Goal: Transaction & Acquisition: Purchase product/service

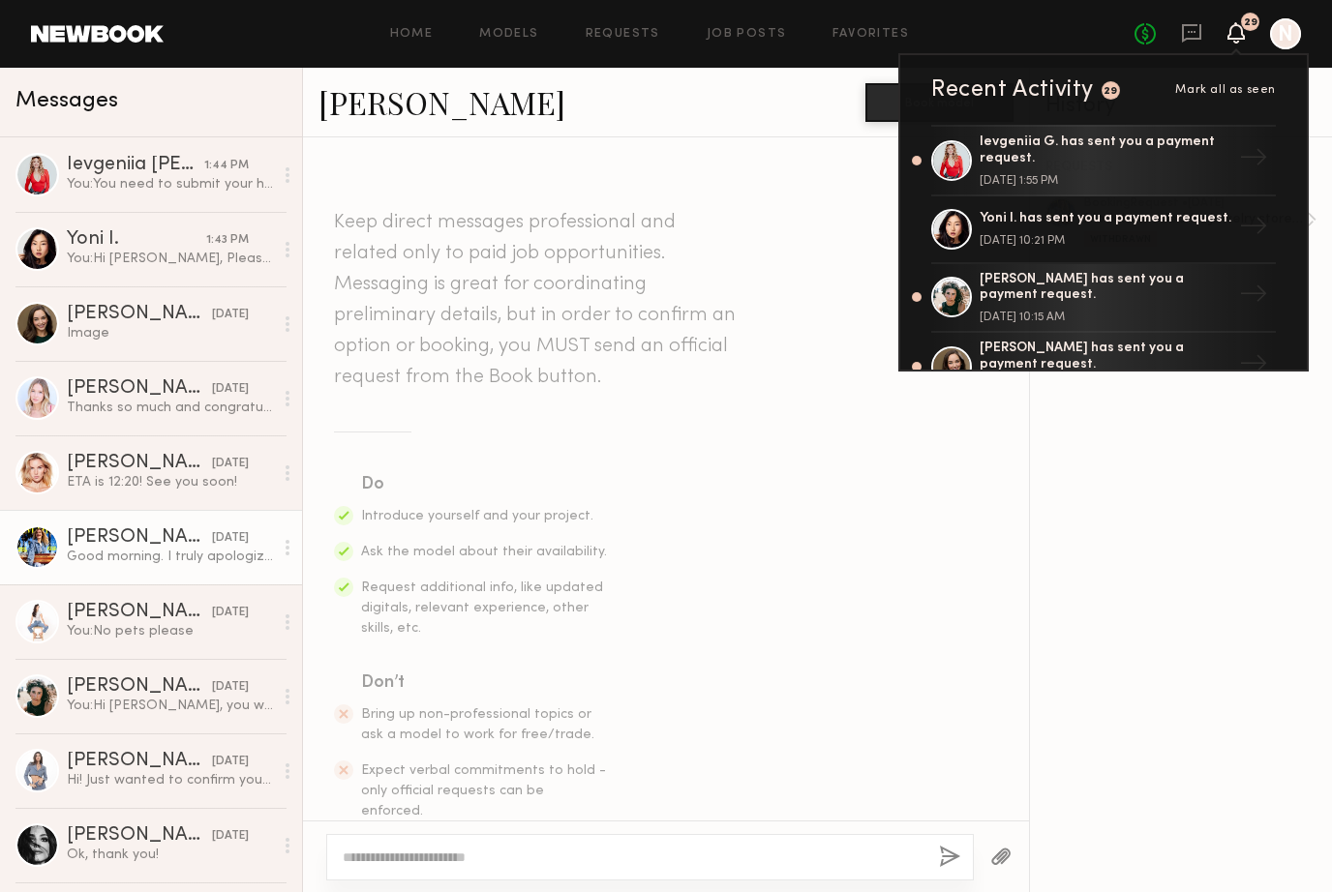
scroll to position [1746, 0]
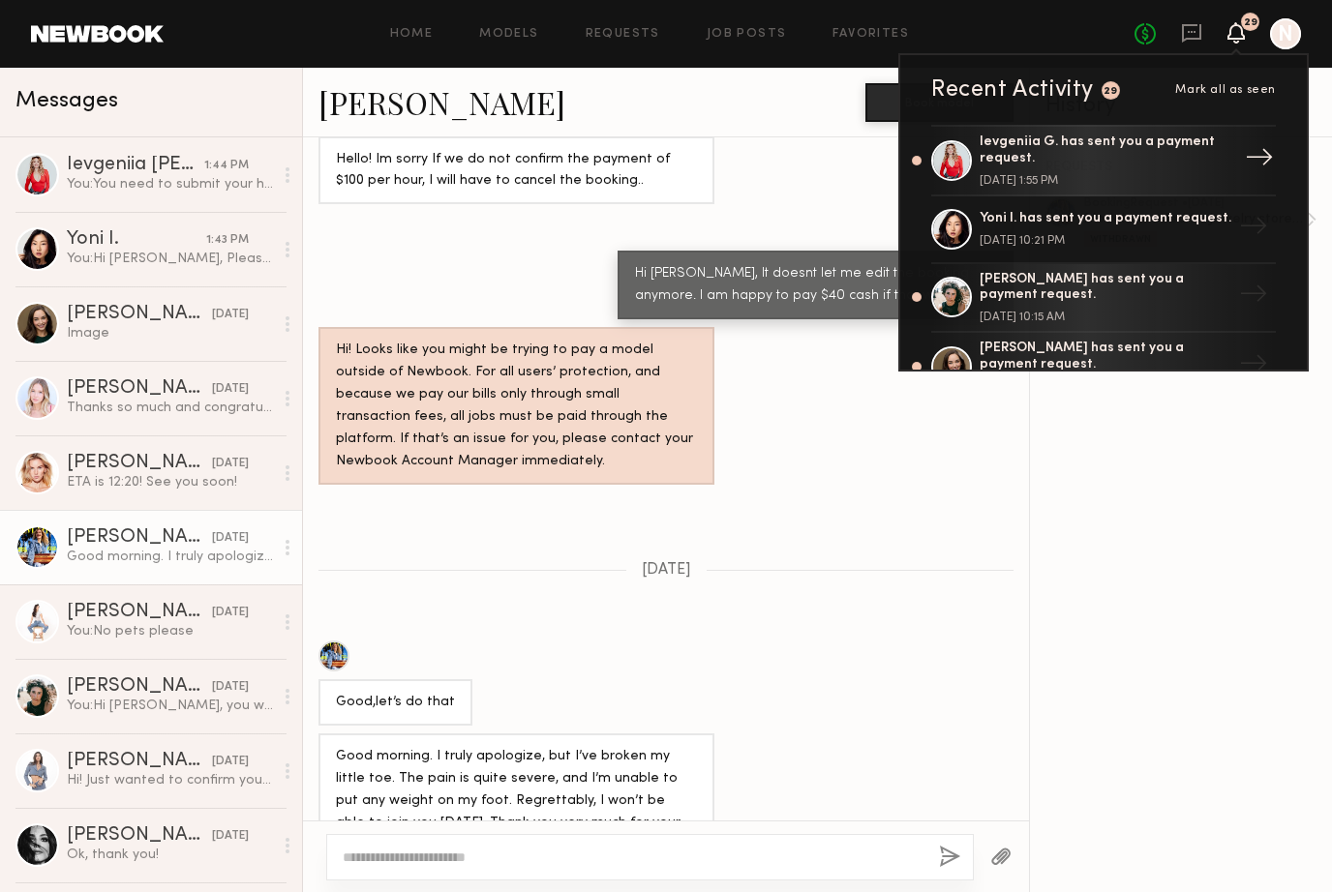
click at [1010, 160] on div "Ievgeniia G. has sent you a payment request." at bounding box center [1105, 151] width 252 height 33
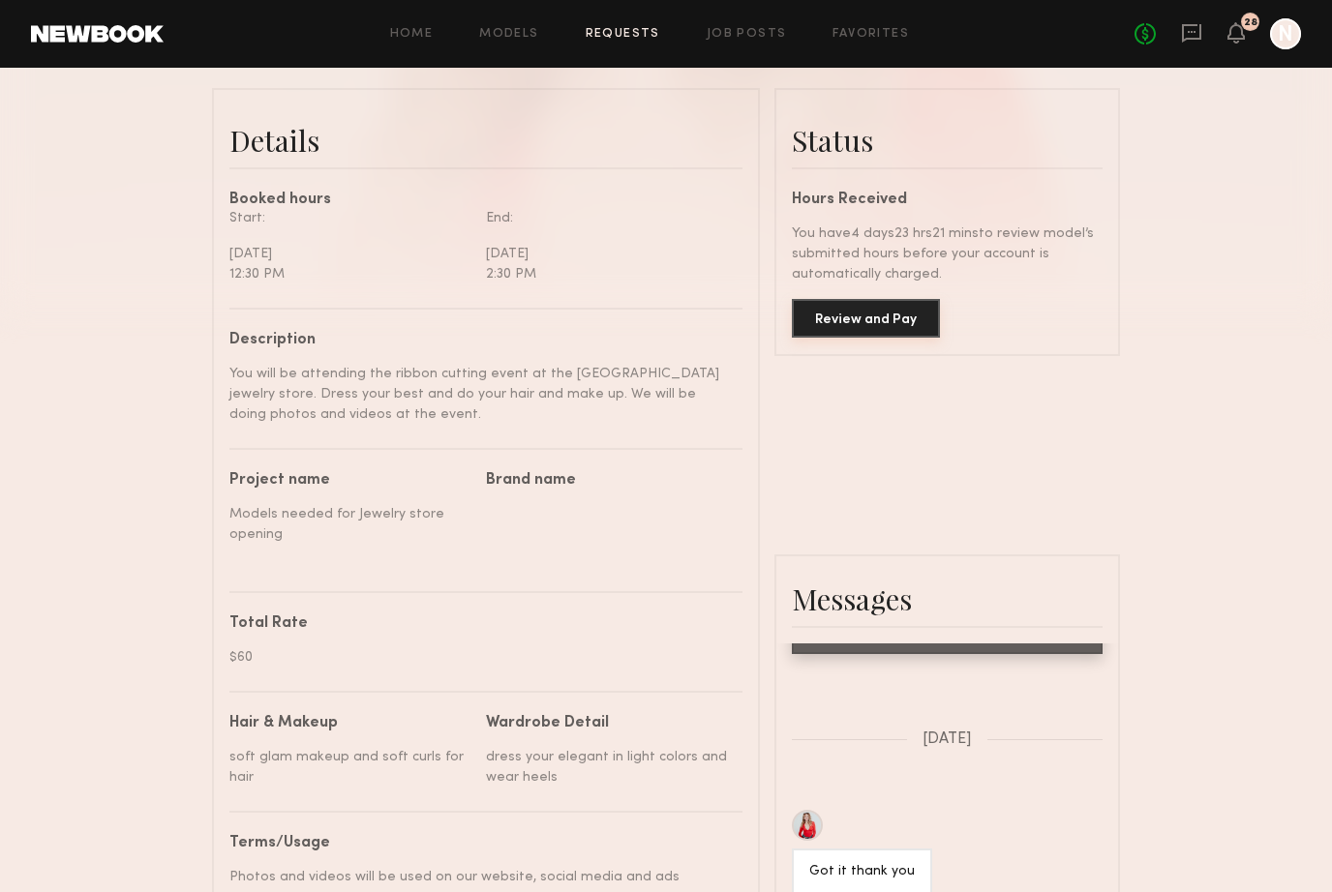
scroll to position [464, 0]
click at [843, 337] on button "Review and Pay" at bounding box center [866, 318] width 148 height 39
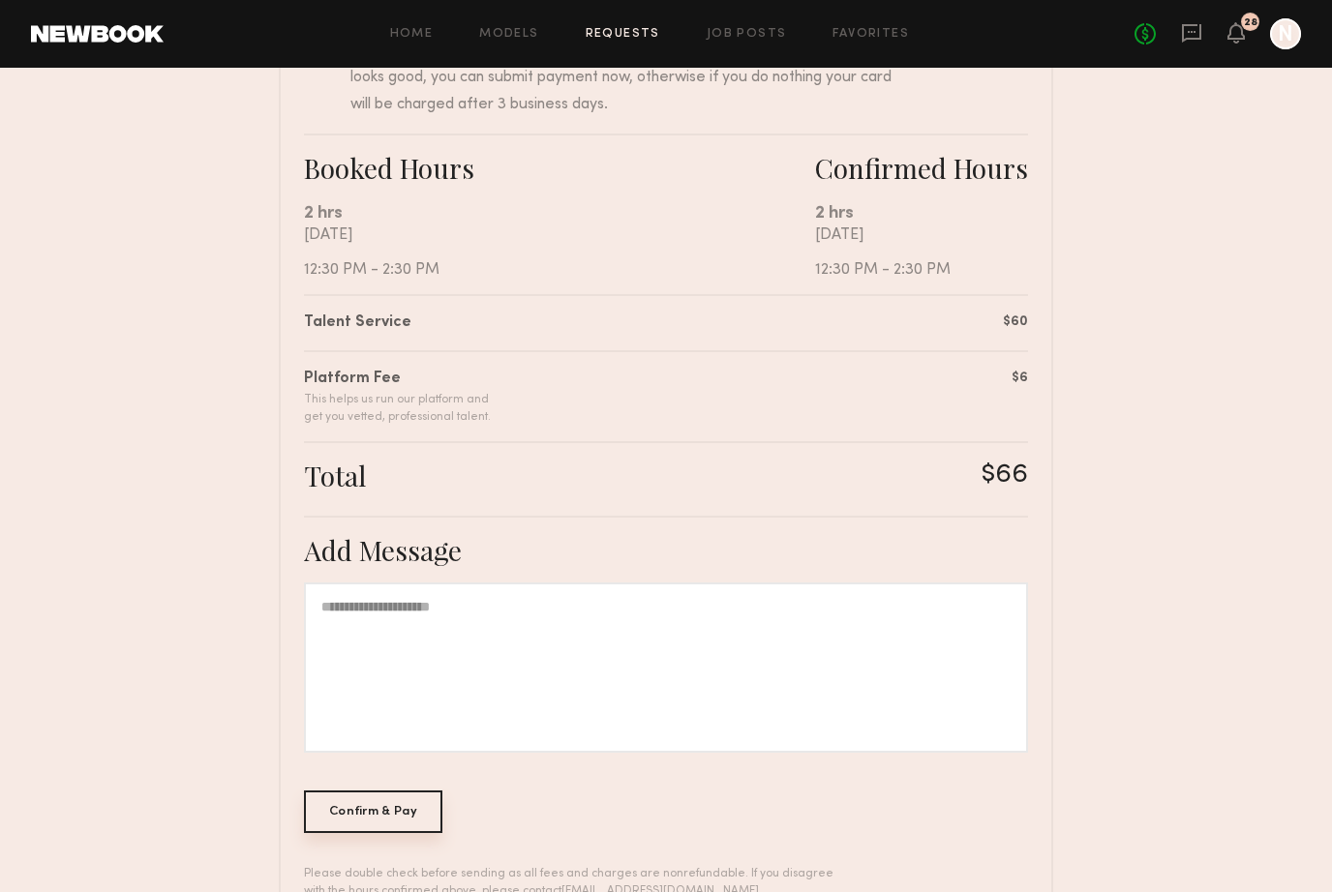
scroll to position [280, 0]
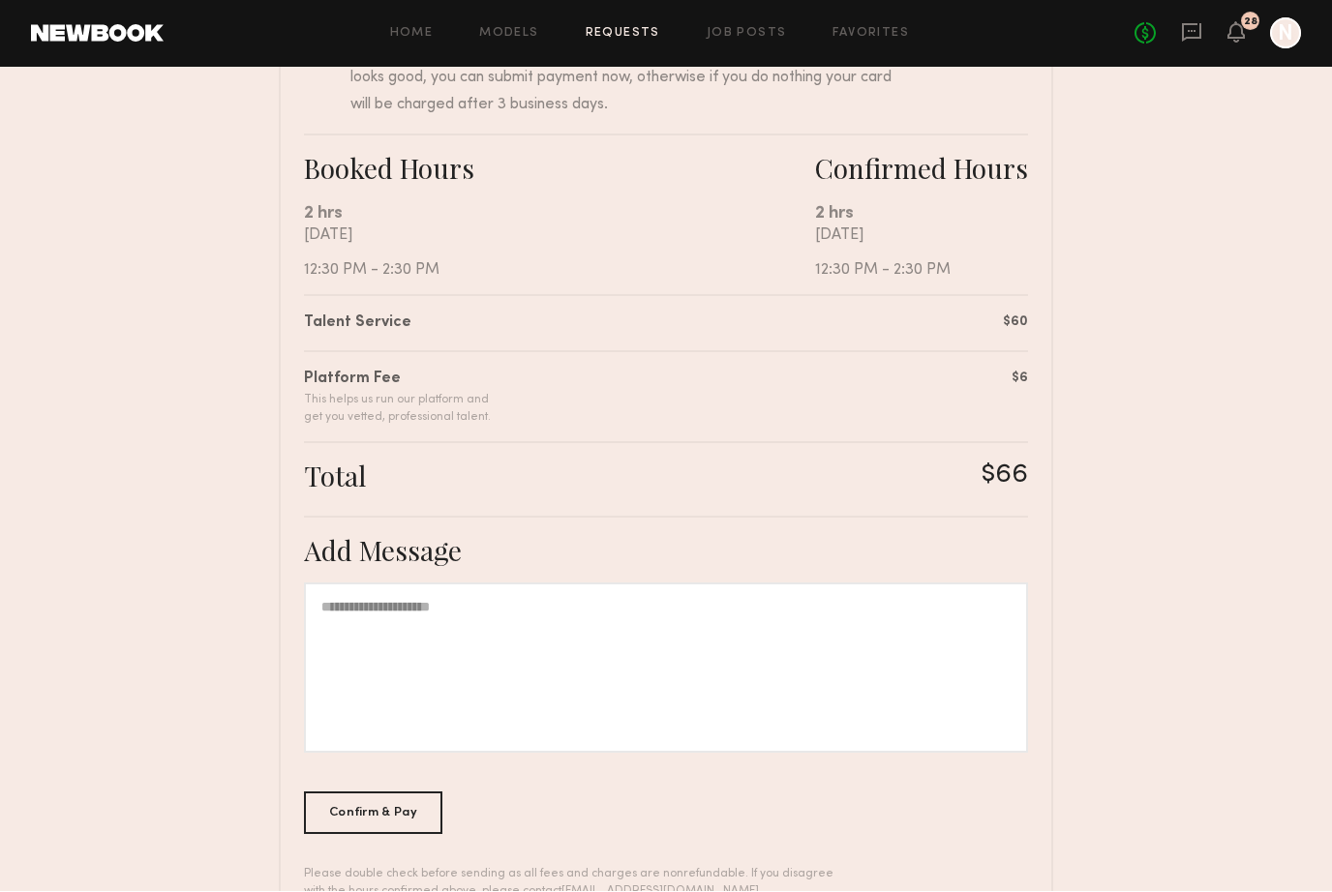
click at [330, 817] on div "Confirm & Pay" at bounding box center [373, 814] width 138 height 43
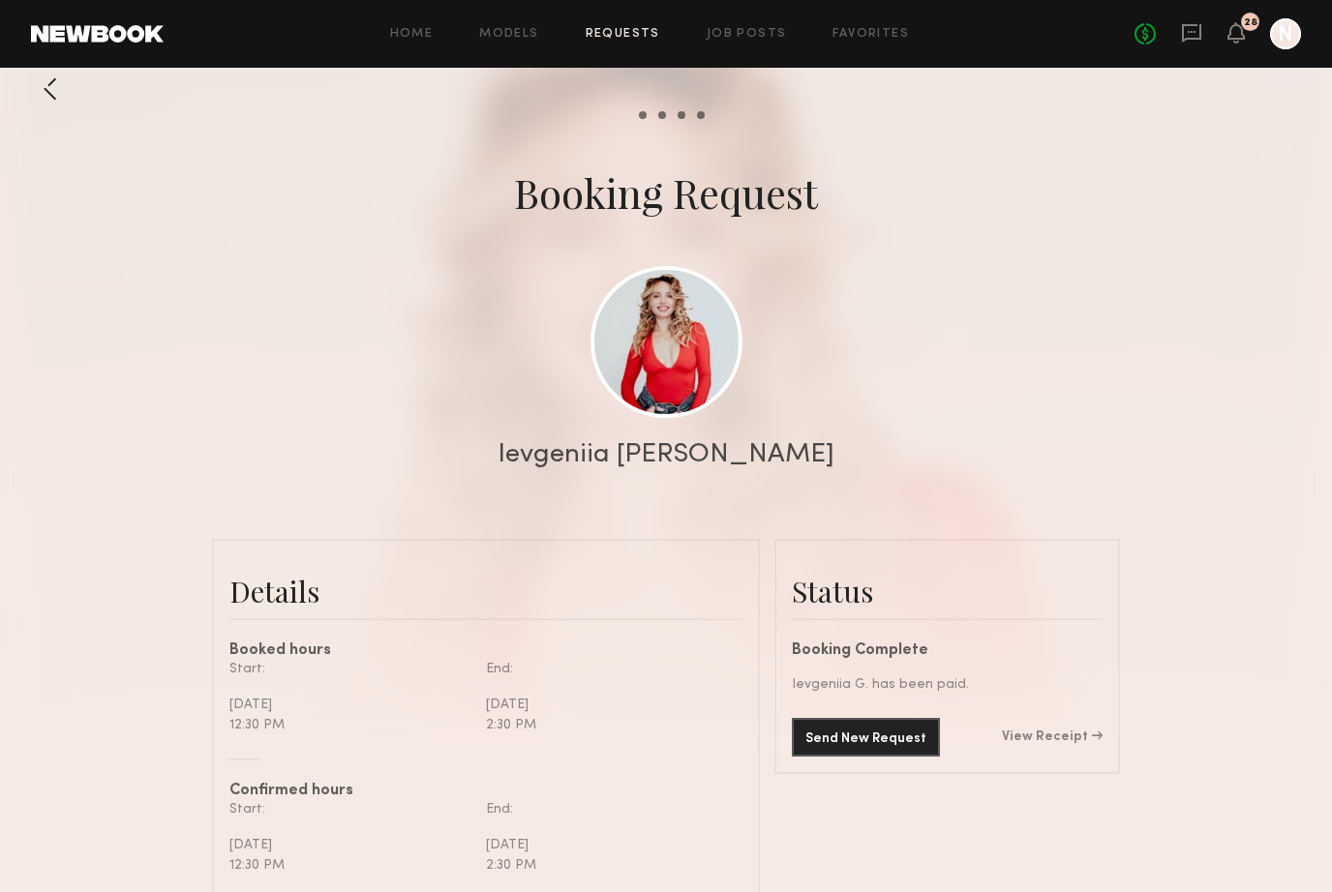
scroll to position [14, 0]
click at [656, 287] on link at bounding box center [666, 341] width 152 height 152
